Goal: Task Accomplishment & Management: Use online tool/utility

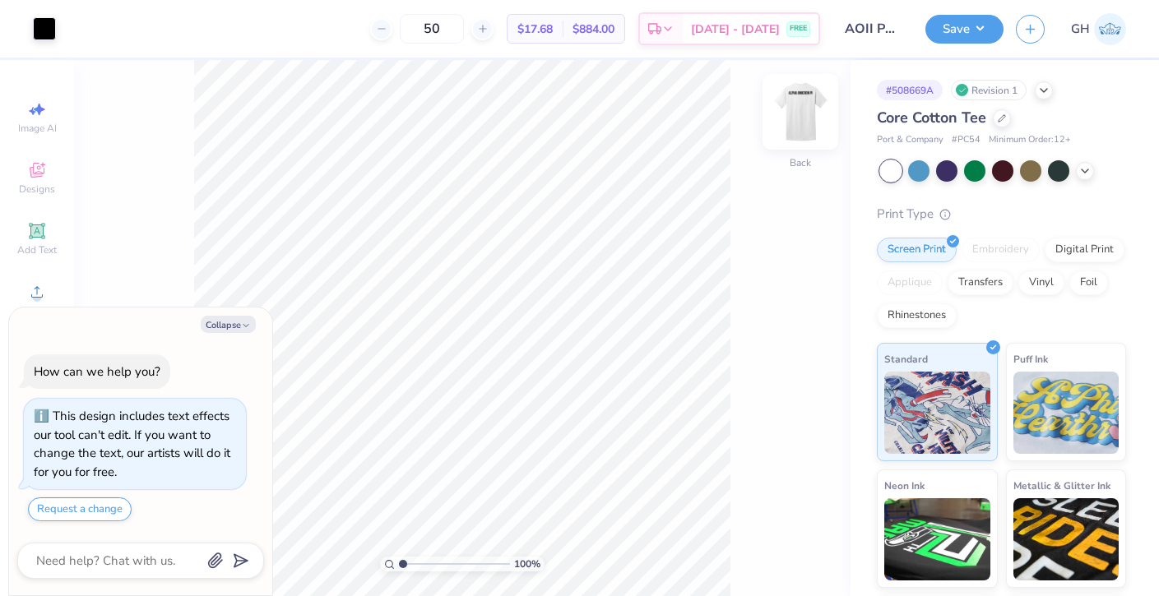
click at [798, 127] on img at bounding box center [800, 112] width 66 height 66
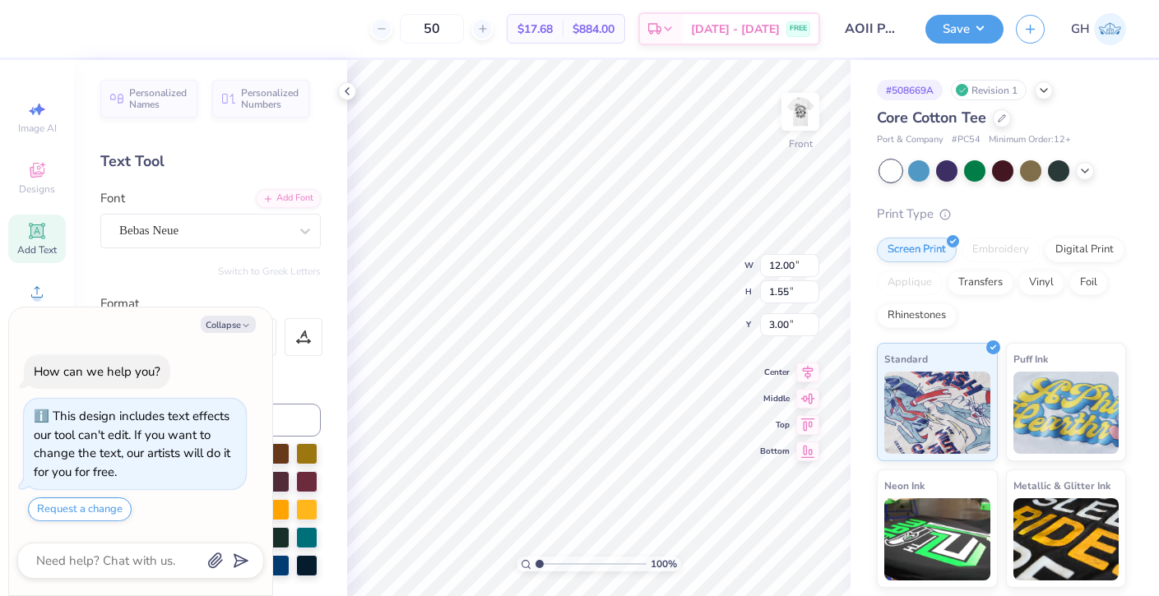
type textarea "x"
type textarea "ALPA OMICRON PI"
click at [962, 25] on button "Save" at bounding box center [964, 26] width 78 height 29
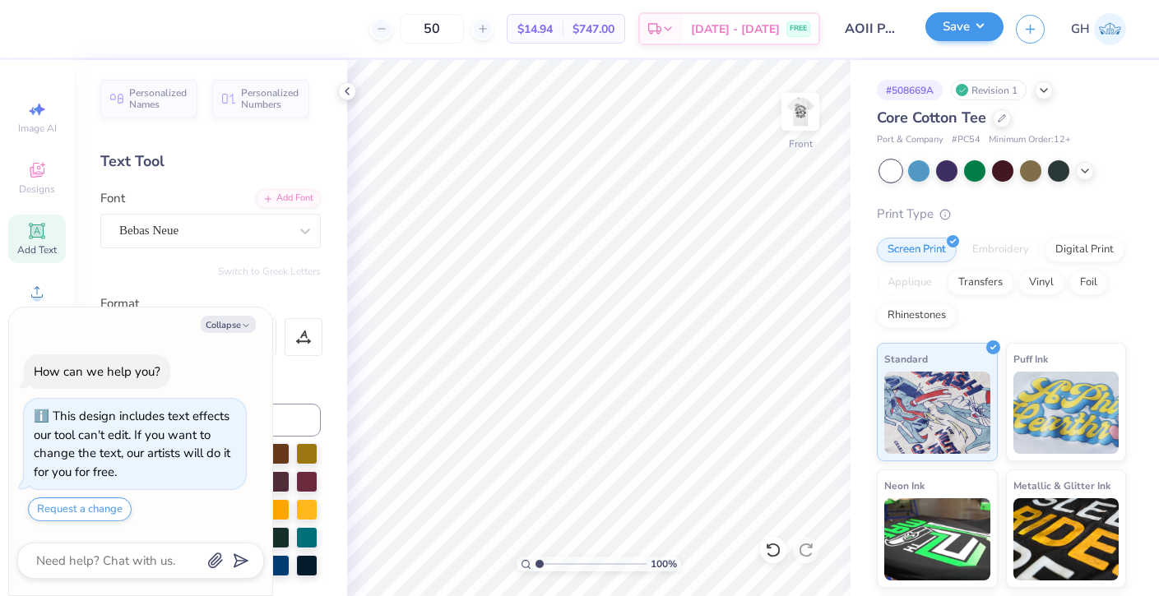
type textarea "x"
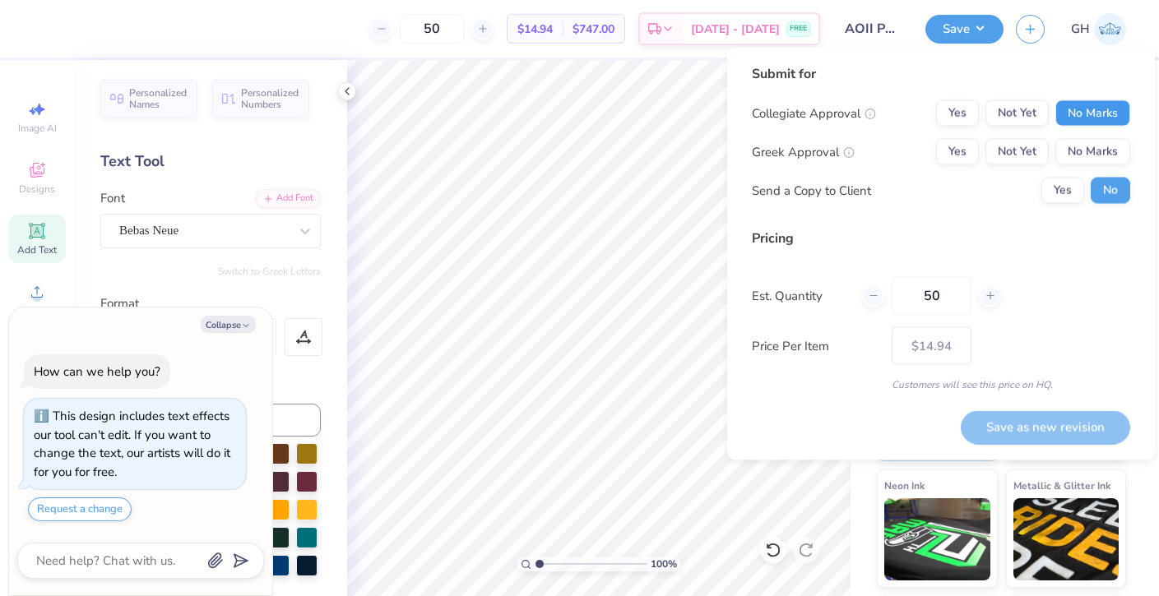
click at [1089, 120] on button "No Marks" at bounding box center [1092, 113] width 75 height 26
click at [956, 148] on button "Yes" at bounding box center [957, 152] width 43 height 26
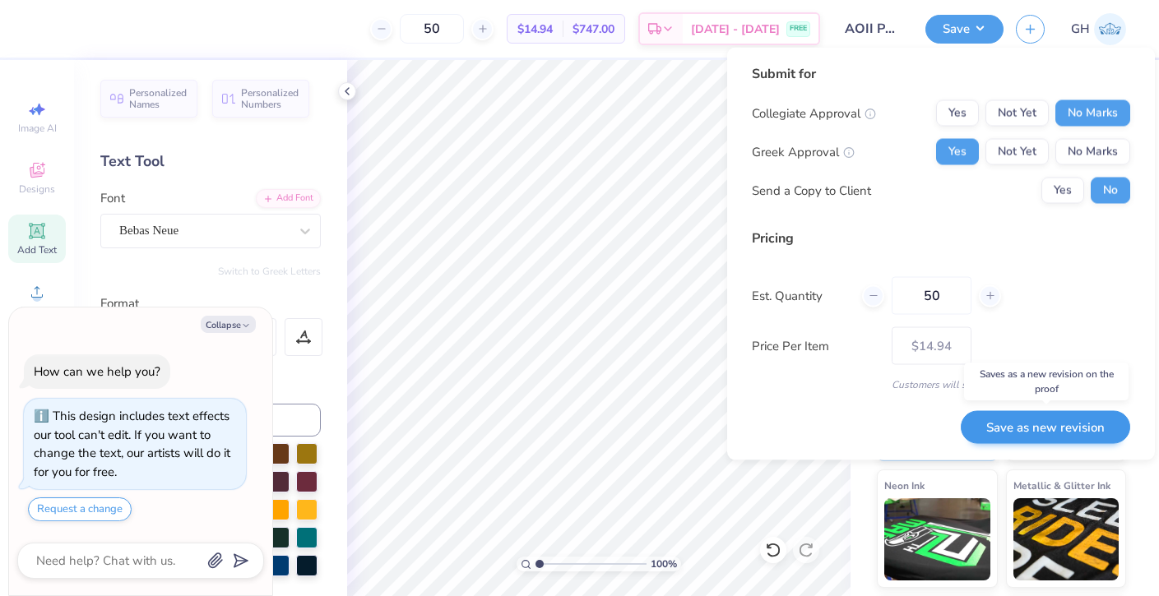
click at [1038, 428] on button "Save as new revision" at bounding box center [1045, 427] width 169 height 34
type input "$14.94"
type textarea "x"
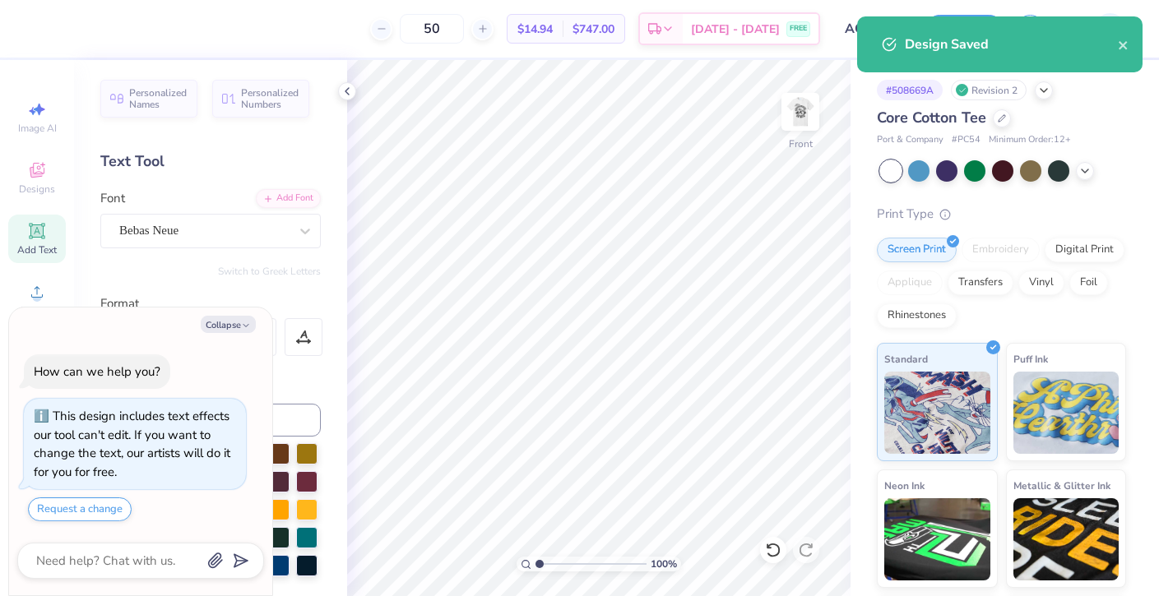
click at [1040, 47] on div "Design Saved" at bounding box center [1011, 45] width 213 height 20
